Goal: Information Seeking & Learning: Find specific fact

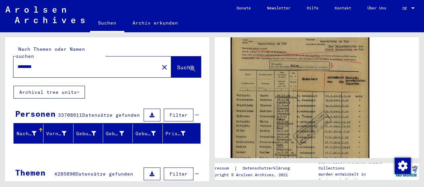
scroll to position [168, 0]
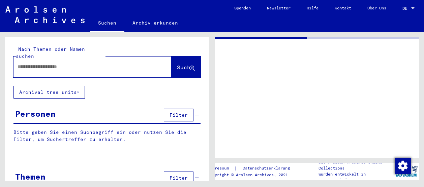
type input "********"
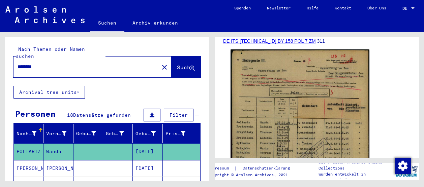
scroll to position [101, 0]
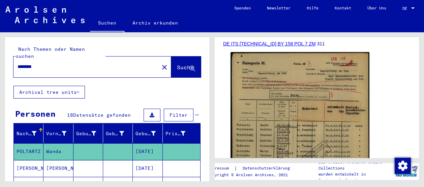
click at [280, 116] on img at bounding box center [299, 148] width 139 height 193
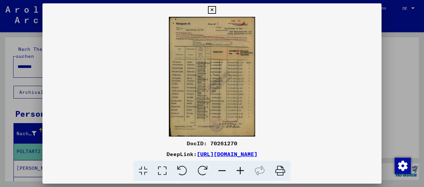
click at [241, 171] on icon at bounding box center [240, 171] width 18 height 21
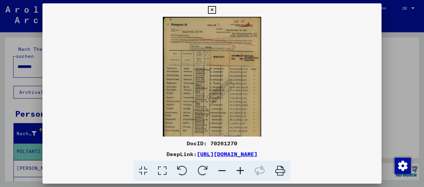
click at [241, 171] on icon at bounding box center [240, 171] width 18 height 21
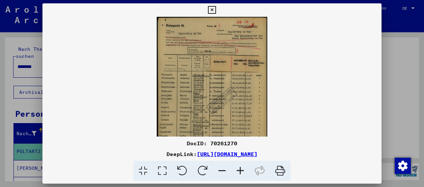
click at [241, 171] on icon at bounding box center [240, 171] width 18 height 21
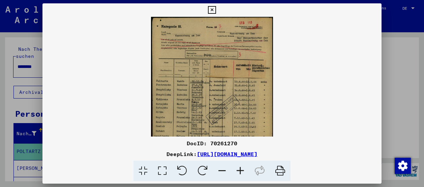
click at [241, 171] on icon at bounding box center [240, 171] width 18 height 21
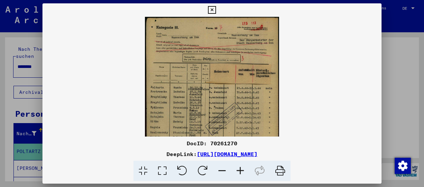
click at [241, 171] on icon at bounding box center [240, 171] width 18 height 21
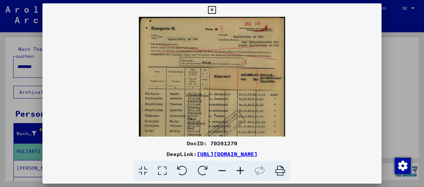
click at [241, 171] on icon at bounding box center [240, 171] width 18 height 21
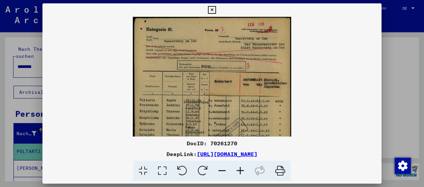
click at [241, 171] on icon at bounding box center [240, 171] width 18 height 21
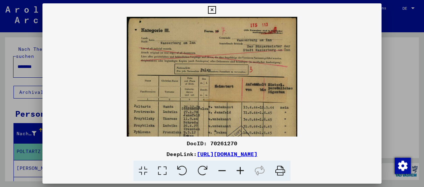
click at [241, 171] on icon at bounding box center [240, 171] width 18 height 21
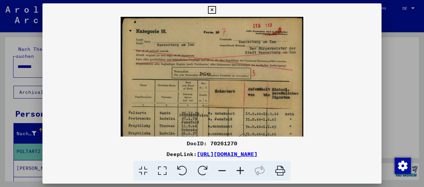
click at [241, 171] on icon at bounding box center [240, 171] width 18 height 21
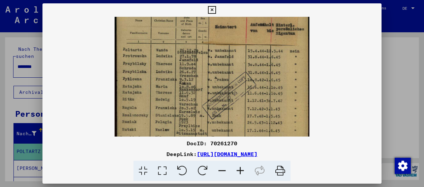
scroll to position [72, 0]
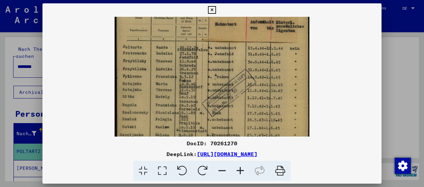
drag, startPoint x: 259, startPoint y: 113, endPoint x: 253, endPoint y: 43, distance: 70.3
click at [253, 43] on img at bounding box center [212, 80] width 195 height 271
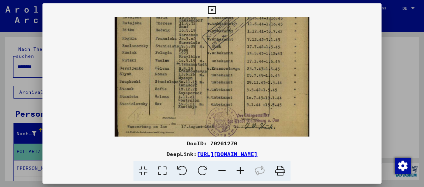
scroll to position [142, 0]
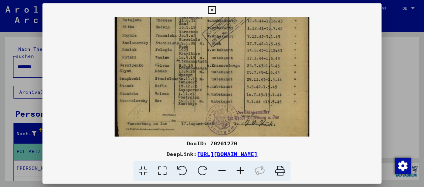
drag, startPoint x: 245, startPoint y: 110, endPoint x: 244, endPoint y: 43, distance: 67.0
click at [244, 43] on img at bounding box center [212, 10] width 195 height 271
click at [214, 9] on icon at bounding box center [212, 10] width 8 height 8
